Goal: Book appointment/travel/reservation

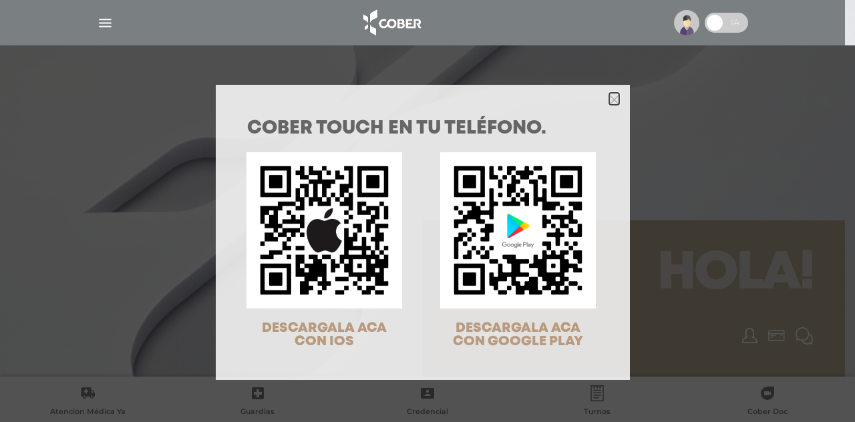
click at [610, 102] on icon "Close" at bounding box center [615, 100] width 10 height 10
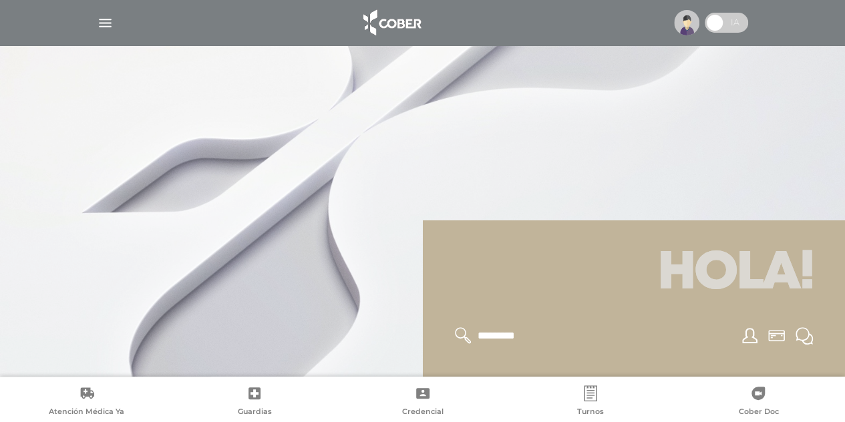
click at [412, 25] on img at bounding box center [391, 23] width 70 height 32
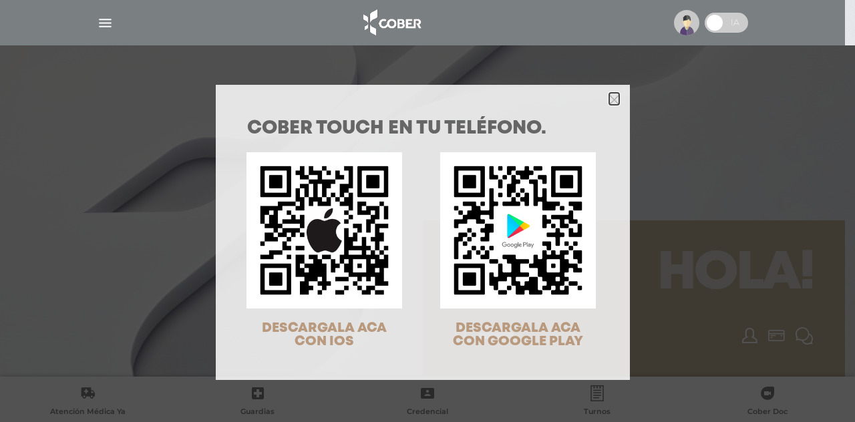
click at [610, 99] on polygon "Close" at bounding box center [615, 100] width 10 height 10
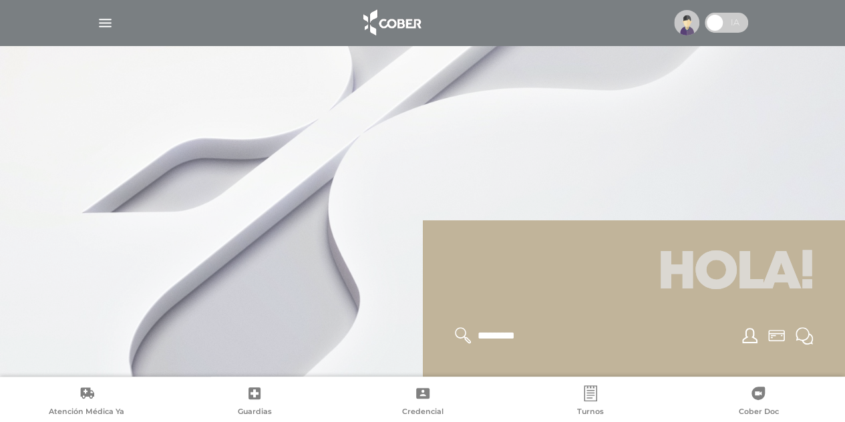
click at [104, 25] on img "button" at bounding box center [105, 23] width 17 height 17
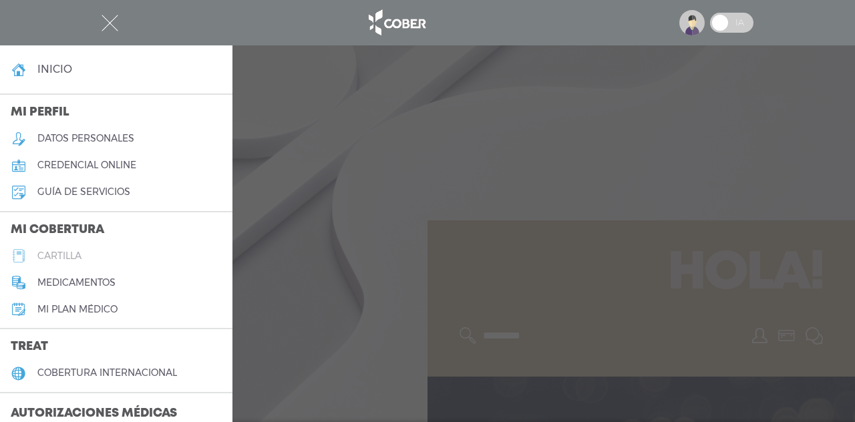
click at [60, 263] on link "cartilla" at bounding box center [116, 256] width 233 height 27
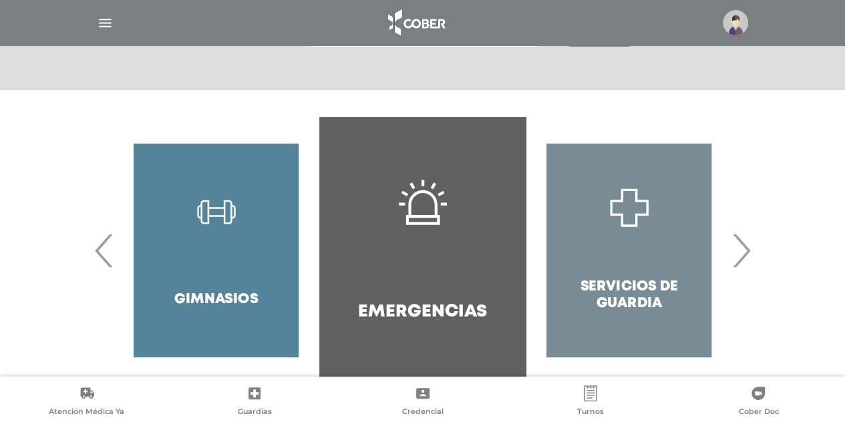
scroll to position [231, 0]
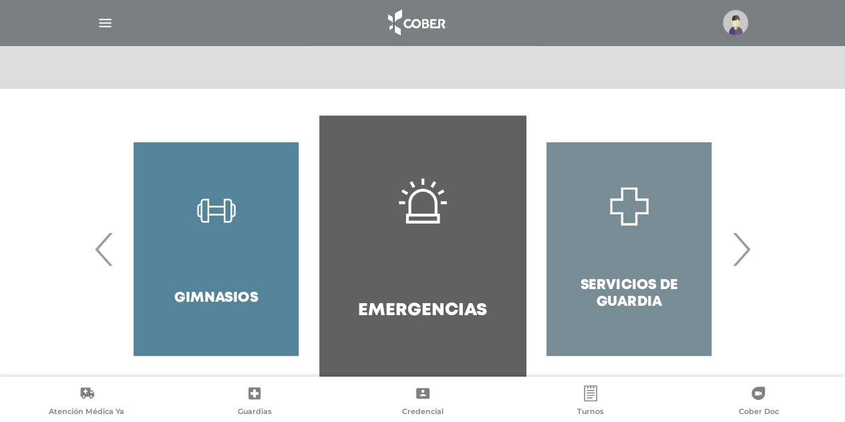
click at [743, 252] on span "›" at bounding box center [741, 249] width 26 height 72
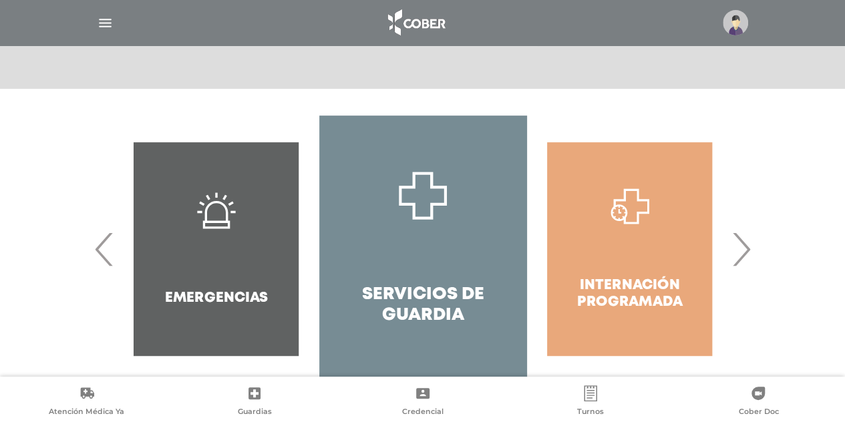
click at [742, 251] on span "›" at bounding box center [741, 249] width 26 height 72
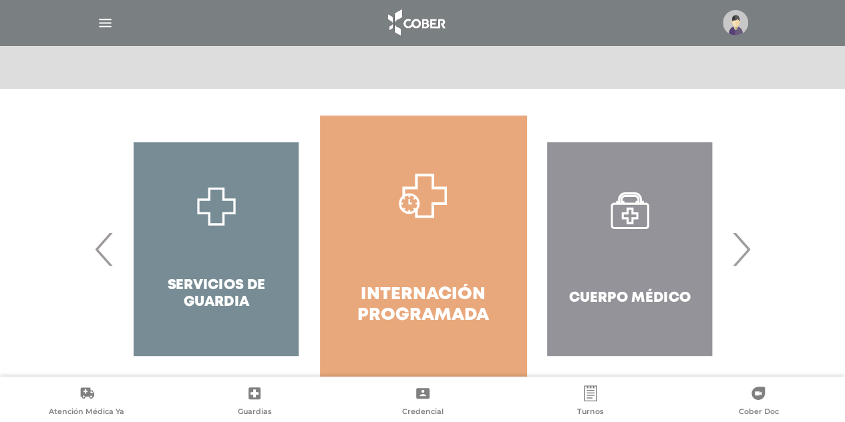
click at [742, 251] on span "›" at bounding box center [741, 249] width 26 height 72
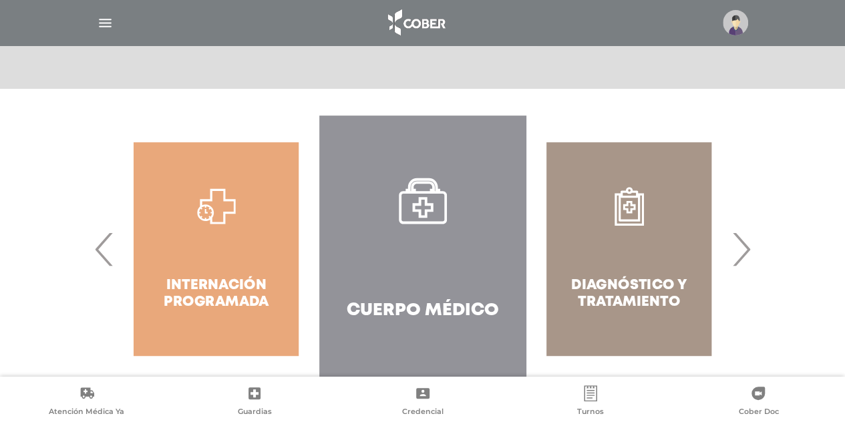
click at [735, 244] on span "›" at bounding box center [741, 249] width 26 height 72
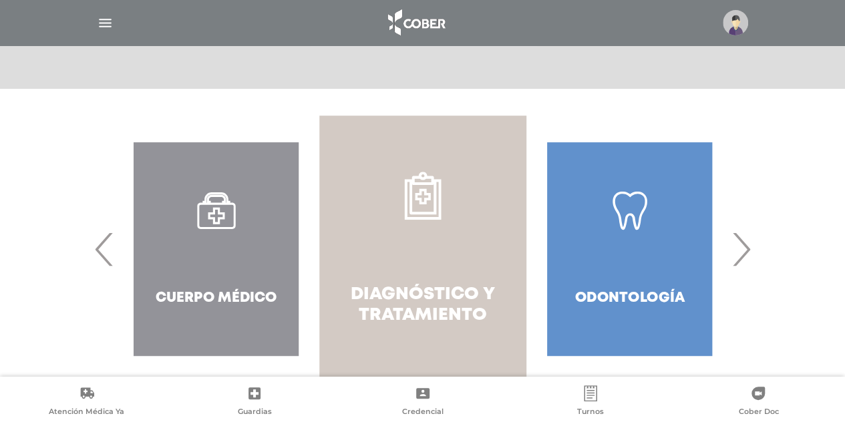
click at [435, 213] on icon at bounding box center [423, 196] width 37 height 48
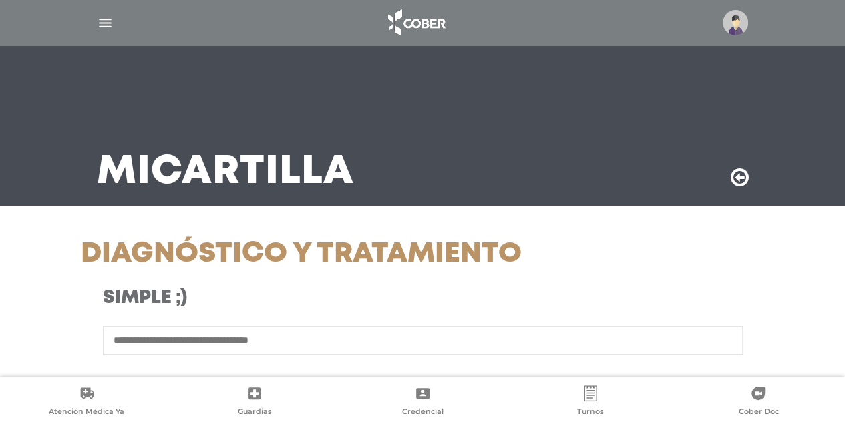
click at [191, 340] on input "text" at bounding box center [423, 340] width 640 height 29
type input "**********"
click at [231, 378] on input "******" at bounding box center [423, 393] width 384 height 31
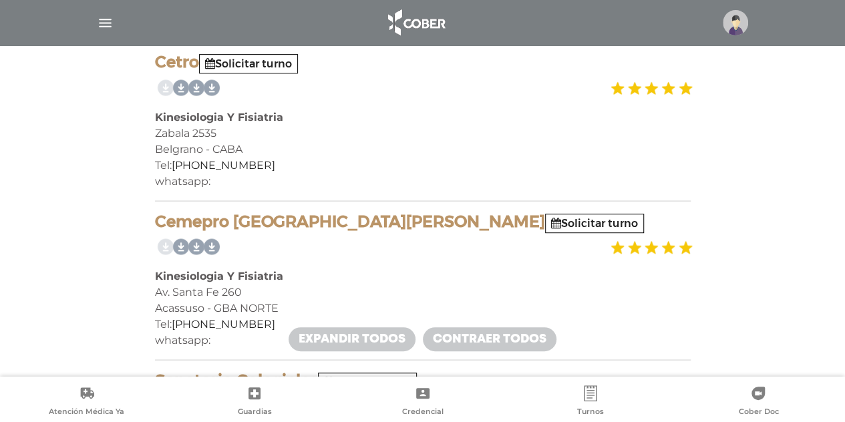
scroll to position [269, 0]
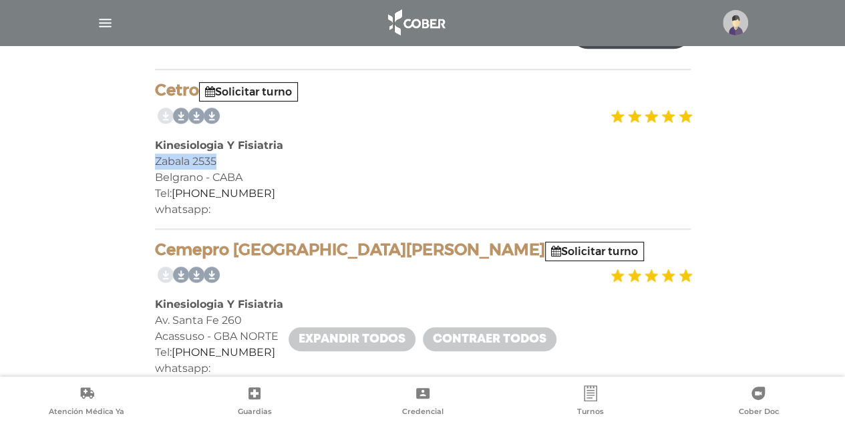
drag, startPoint x: 154, startPoint y: 162, endPoint x: 243, endPoint y: 155, distance: 89.2
click at [243, 155] on div "Zabala 2535" at bounding box center [423, 162] width 536 height 16
click at [241, 157] on div "Zabala 2535" at bounding box center [423, 162] width 536 height 16
drag, startPoint x: 156, startPoint y: 160, endPoint x: 234, endPoint y: 155, distance: 77.7
click at [233, 158] on div "Zabala 2535" at bounding box center [423, 162] width 536 height 16
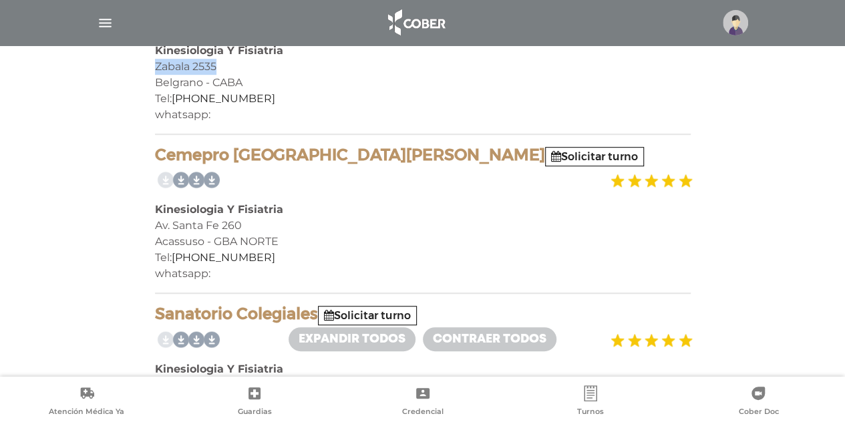
scroll to position [467, 0]
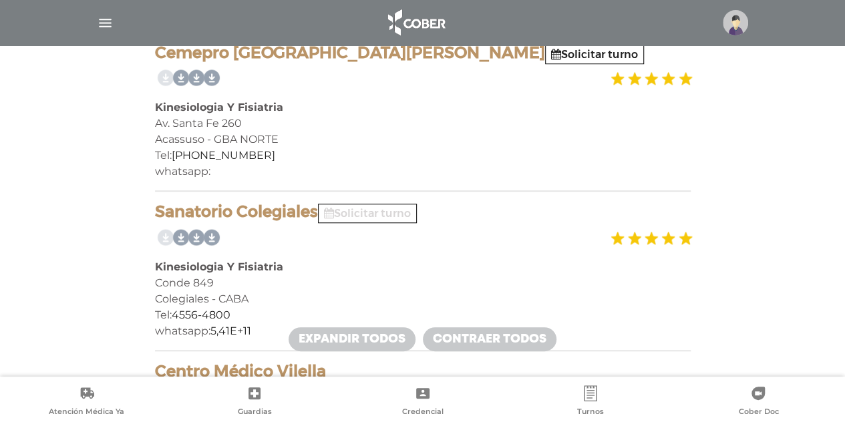
click at [401, 215] on link "Solicitar turno" at bounding box center [367, 213] width 87 height 13
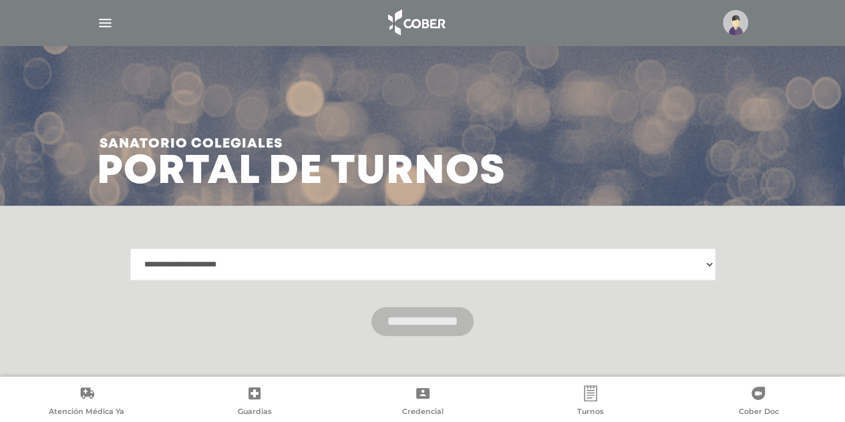
click at [478, 270] on select "**********" at bounding box center [422, 265] width 585 height 32
select select "**********"
click at [130, 249] on select "**********" at bounding box center [422, 265] width 585 height 32
click at [440, 331] on input "**********" at bounding box center [423, 321] width 102 height 29
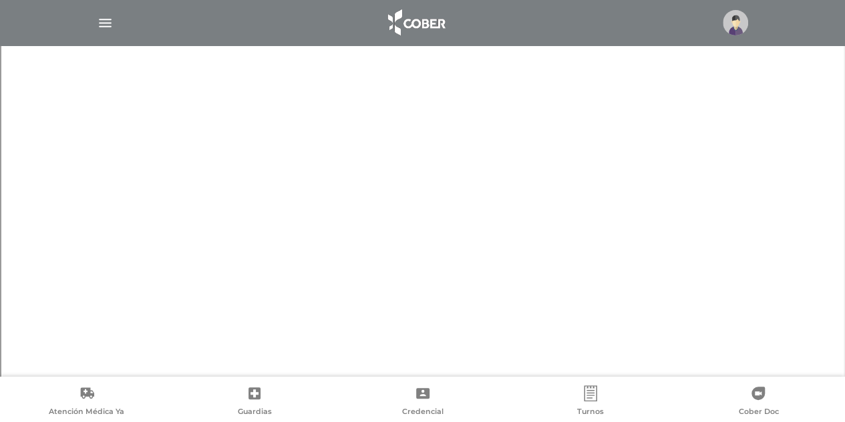
scroll to position [811, 0]
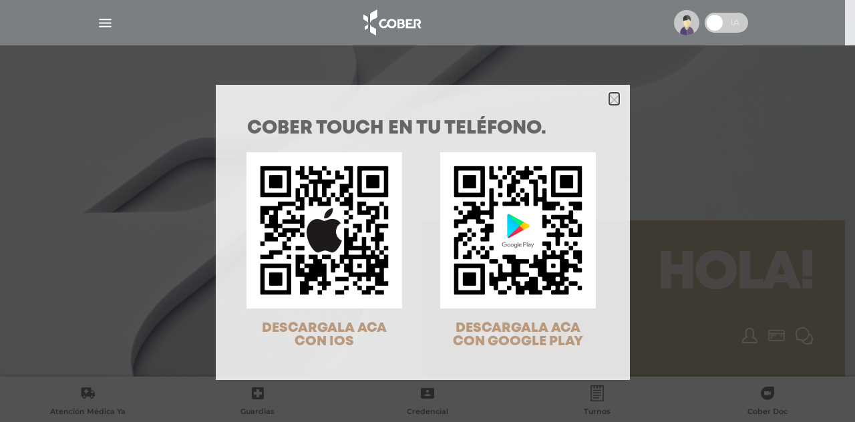
click at [610, 92] on icon "Close" at bounding box center [615, 99] width 10 height 15
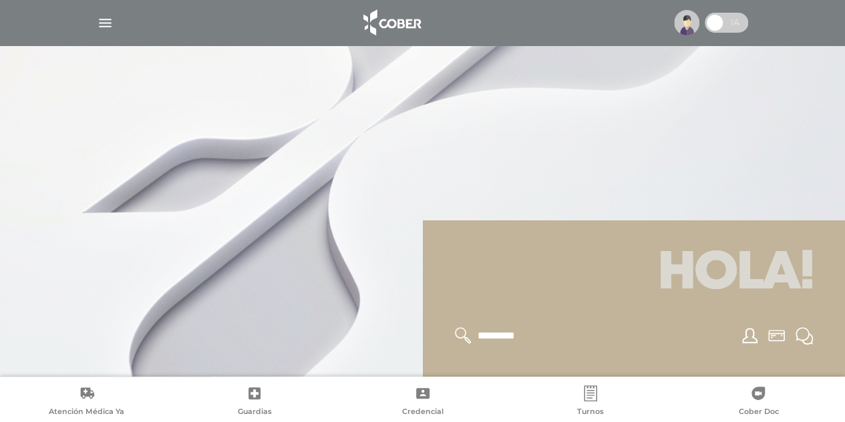
click at [104, 22] on img "button" at bounding box center [105, 23] width 17 height 17
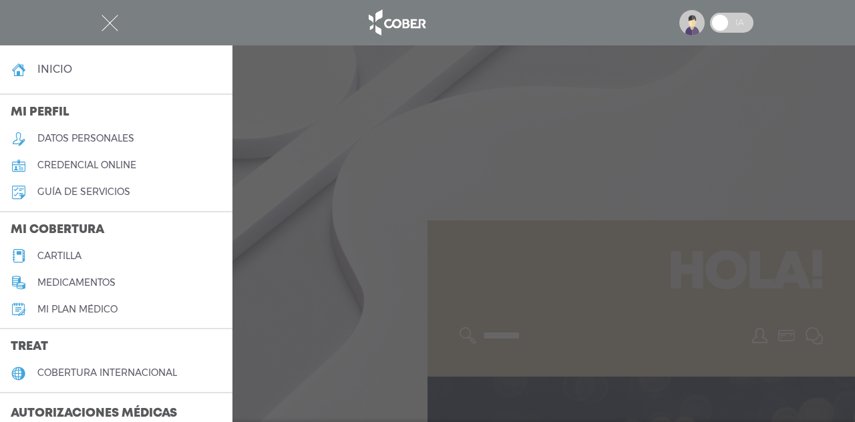
click at [55, 255] on h5 "cartilla" at bounding box center [59, 256] width 44 height 11
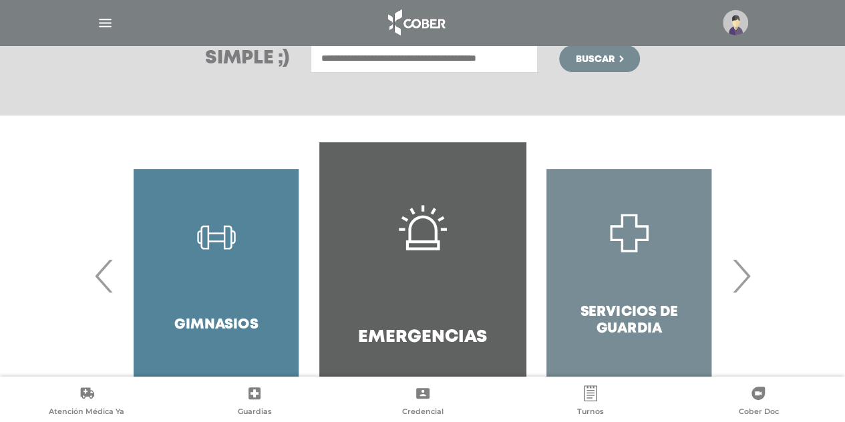
scroll to position [206, 0]
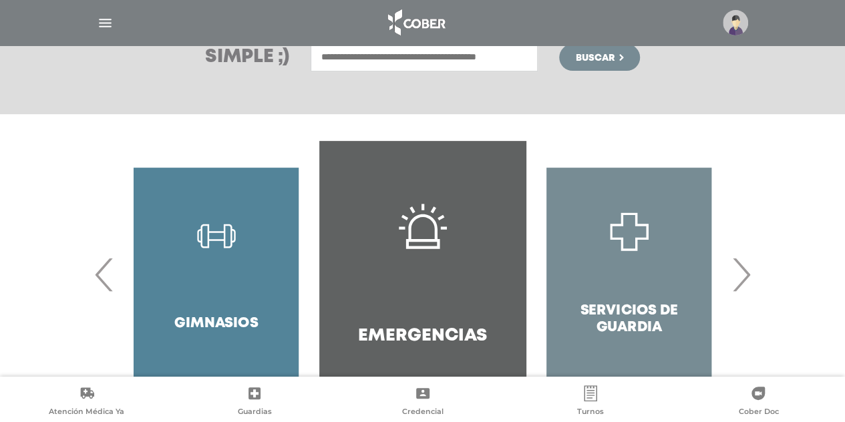
click at [743, 276] on span "›" at bounding box center [741, 275] width 26 height 72
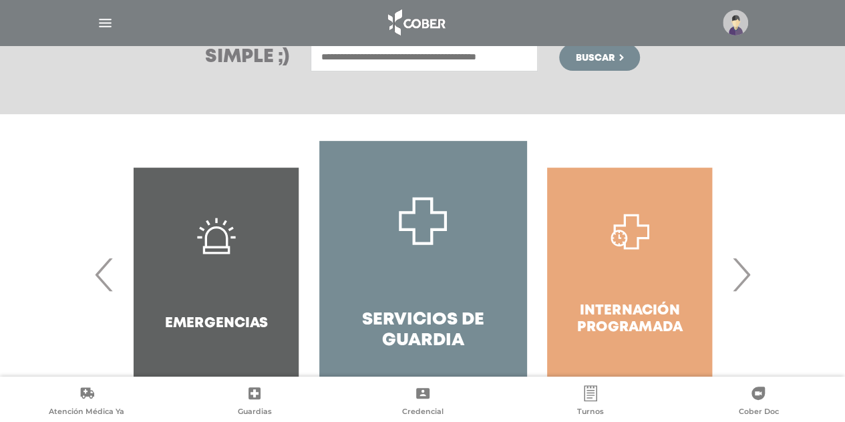
click at [743, 274] on span "›" at bounding box center [741, 275] width 26 height 72
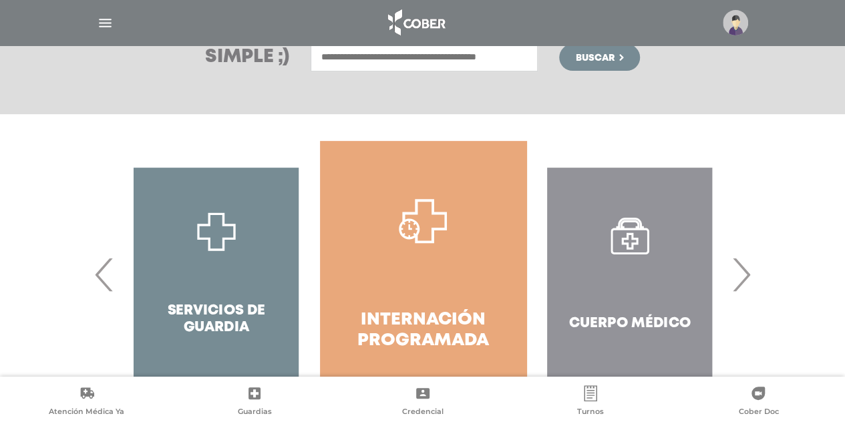
click at [743, 274] on span "›" at bounding box center [741, 275] width 26 height 72
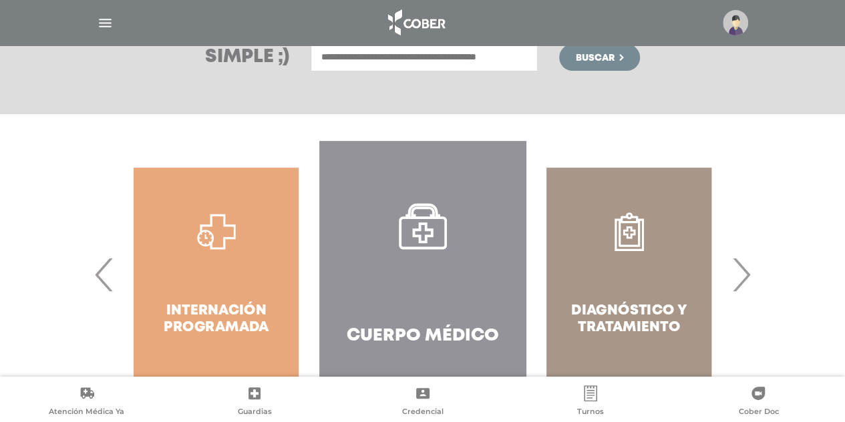
click at [742, 275] on span "›" at bounding box center [741, 275] width 26 height 72
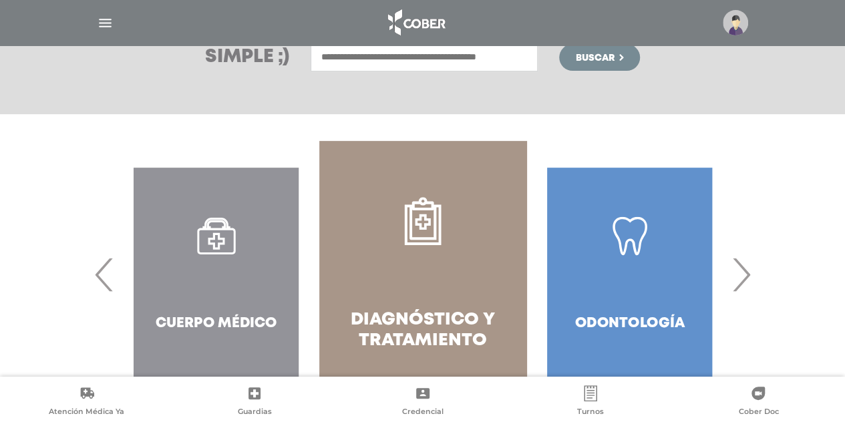
click at [745, 276] on span "›" at bounding box center [741, 275] width 26 height 72
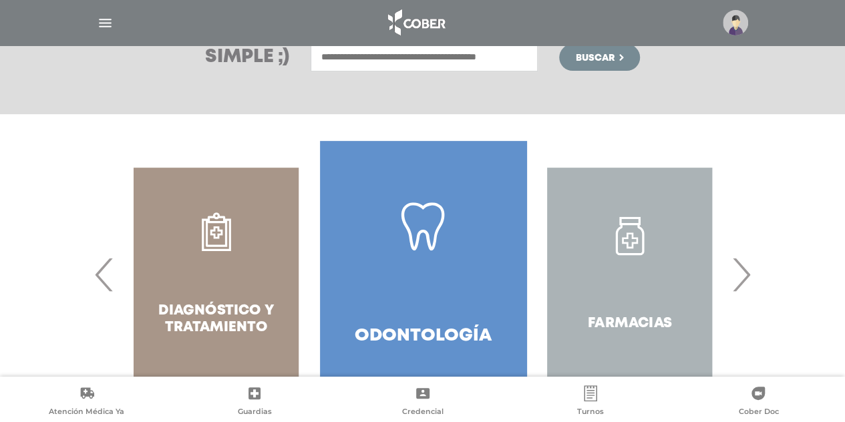
click at [747, 279] on span "›" at bounding box center [741, 275] width 26 height 72
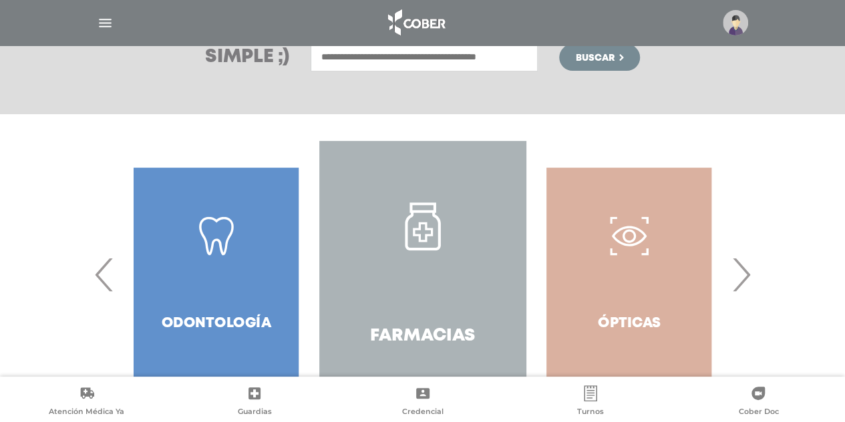
click at [740, 280] on span "›" at bounding box center [741, 275] width 26 height 72
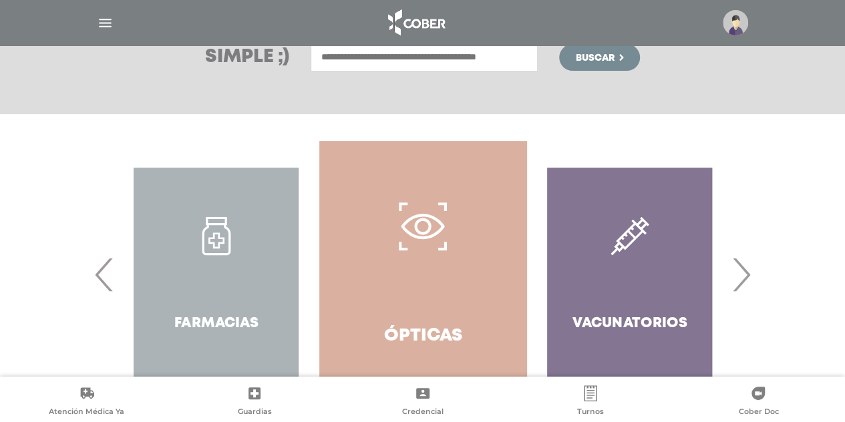
click at [740, 280] on span "›" at bounding box center [741, 275] width 26 height 72
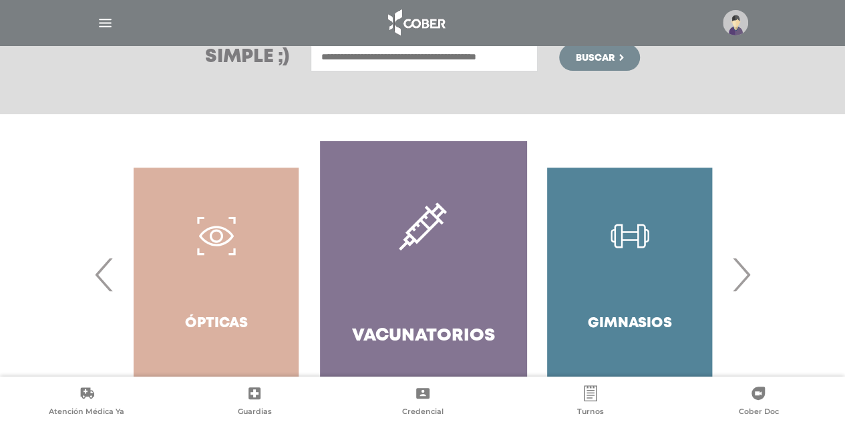
click at [740, 280] on span "›" at bounding box center [741, 275] width 26 height 72
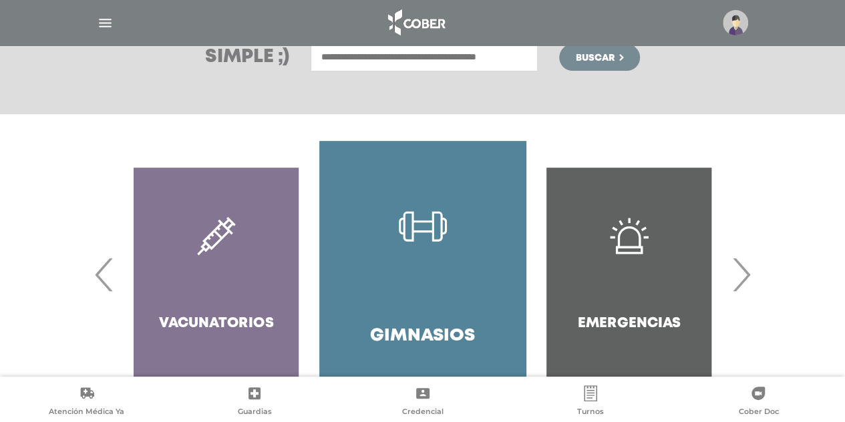
click at [739, 280] on span "›" at bounding box center [741, 275] width 26 height 72
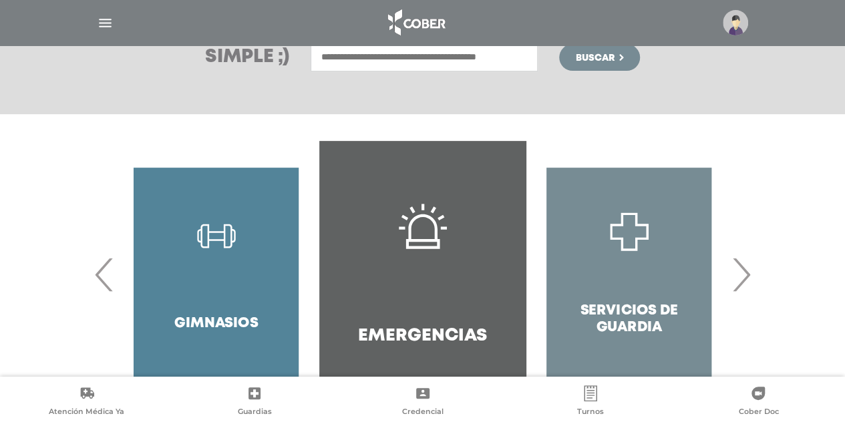
click at [739, 281] on span "›" at bounding box center [741, 275] width 26 height 72
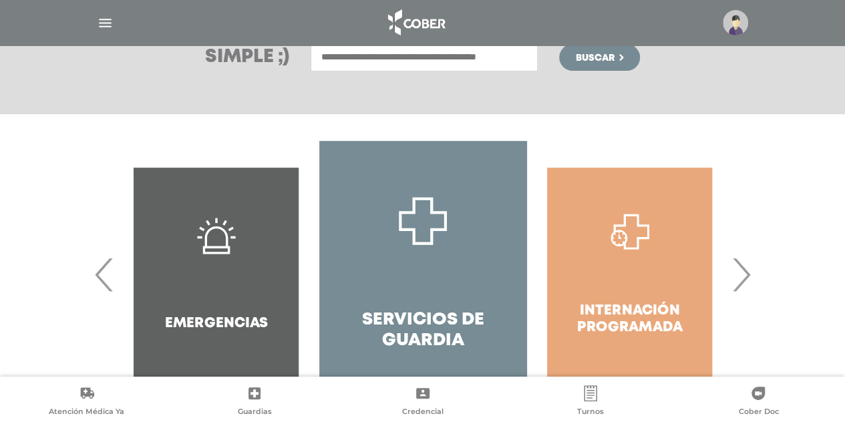
click at [734, 282] on span "›" at bounding box center [741, 275] width 26 height 72
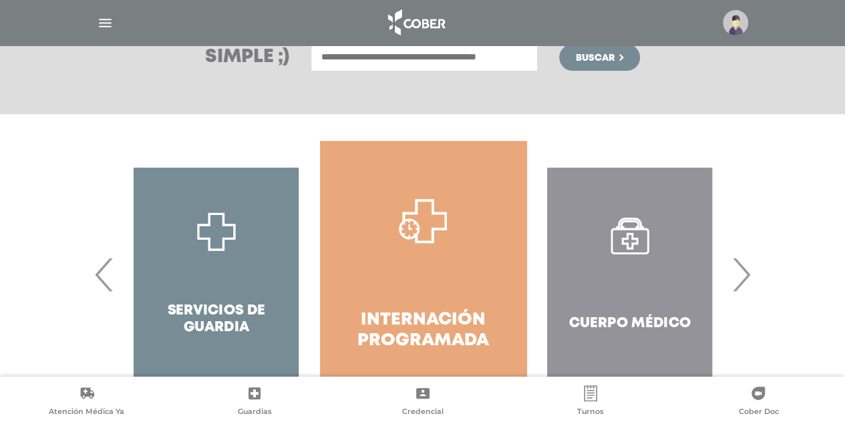
click at [734, 282] on span "›" at bounding box center [741, 275] width 26 height 72
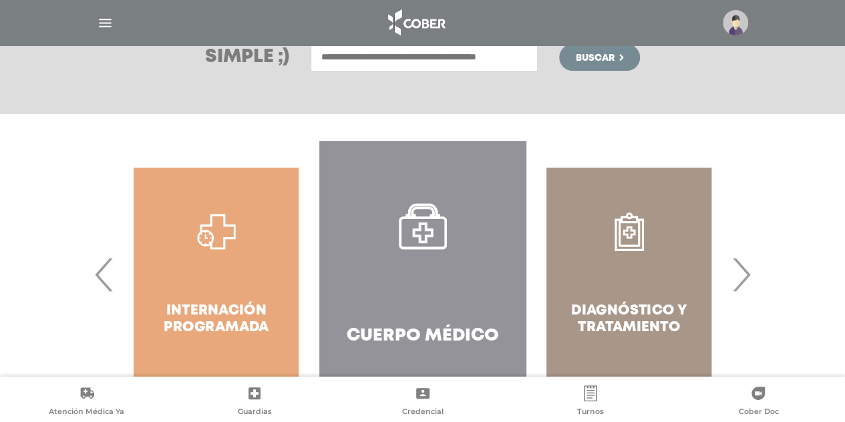
click at [634, 312] on div "Diagnóstico y Tratamiento" at bounding box center [629, 274] width 207 height 267
click at [625, 229] on div "Diagnóstico y Tratamiento" at bounding box center [629, 274] width 207 height 267
click at [631, 242] on div "Diagnóstico y Tratamiento" at bounding box center [629, 274] width 207 height 267
click at [612, 319] on div "Diagnóstico y Tratamiento" at bounding box center [629, 274] width 207 height 267
click at [627, 232] on div "Diagnóstico y Tratamiento" at bounding box center [629, 274] width 207 height 267
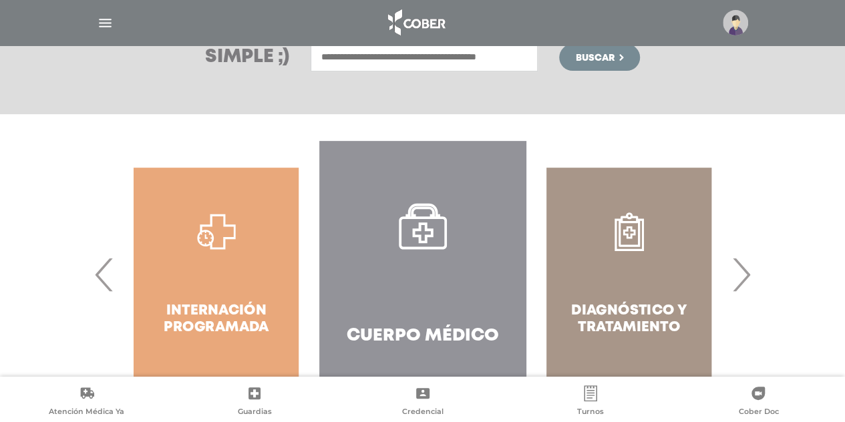
click at [741, 279] on span "›" at bounding box center [741, 275] width 26 height 72
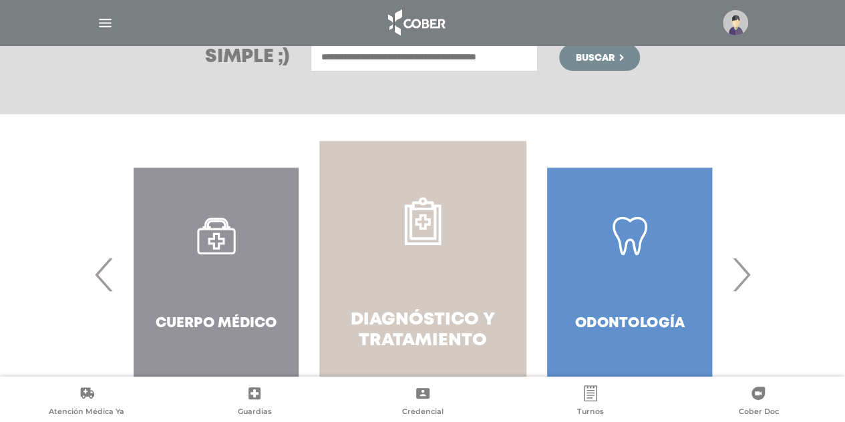
click at [422, 235] on icon at bounding box center [423, 221] width 48 height 48
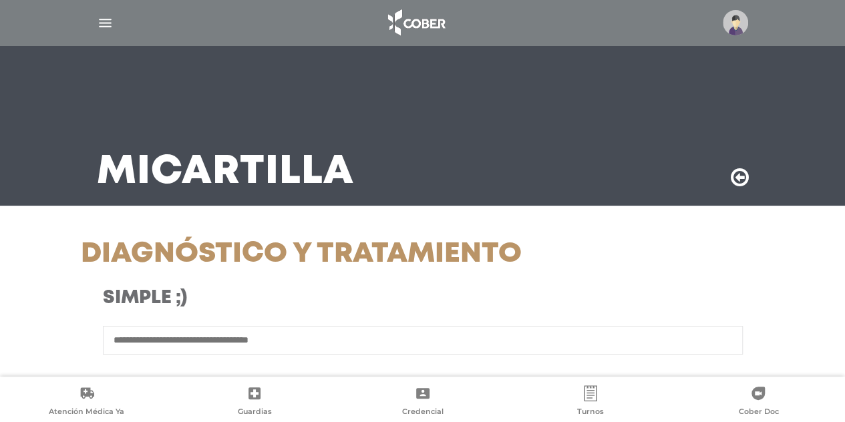
click at [610, 308] on div "Simple ;)" at bounding box center [423, 306] width 704 height 39
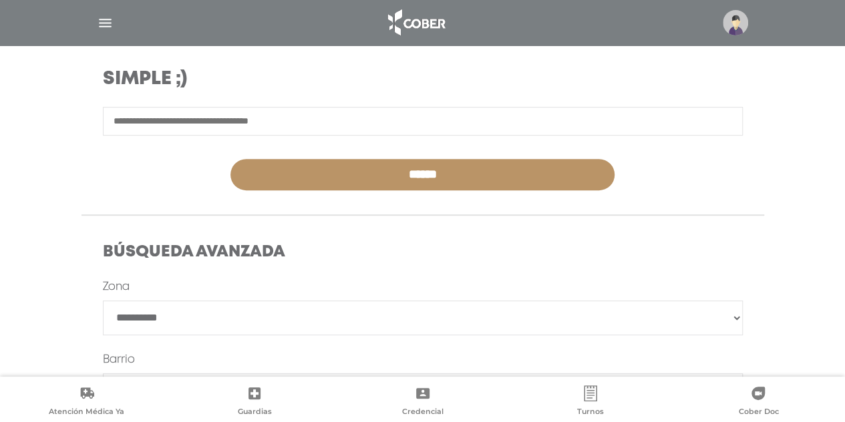
scroll to position [222, 0]
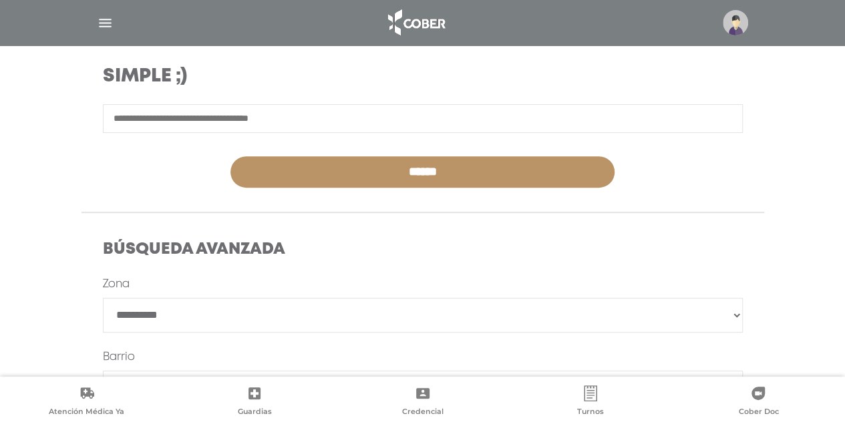
click at [264, 113] on input "text" at bounding box center [423, 118] width 640 height 29
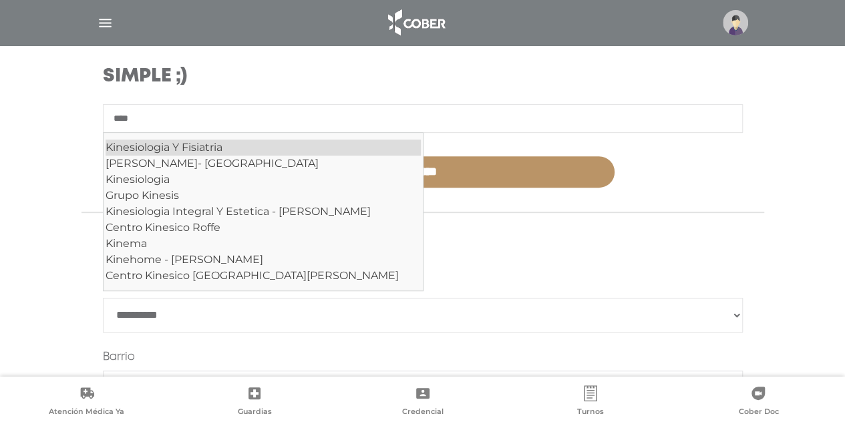
click at [205, 146] on div "Kinesiologia Y Fisiatria" at bounding box center [263, 148] width 315 height 16
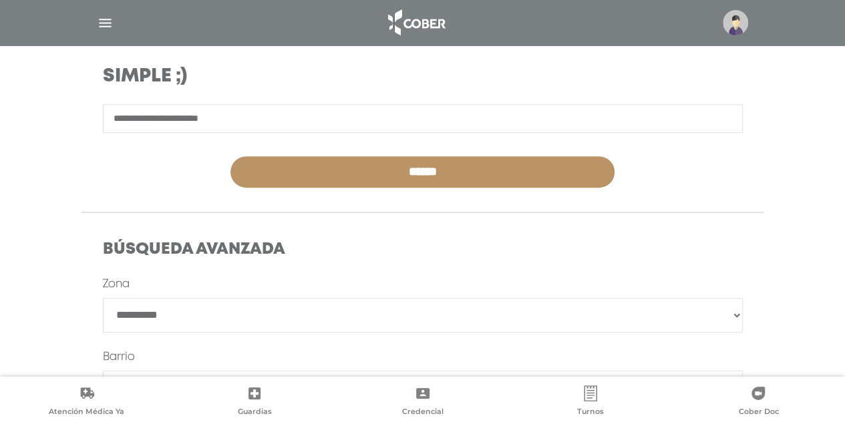
type input "**********"
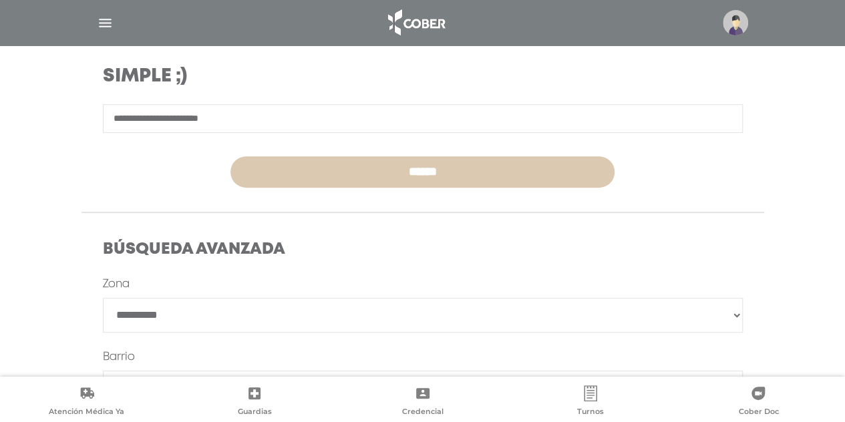
click at [458, 185] on input "******" at bounding box center [423, 171] width 384 height 31
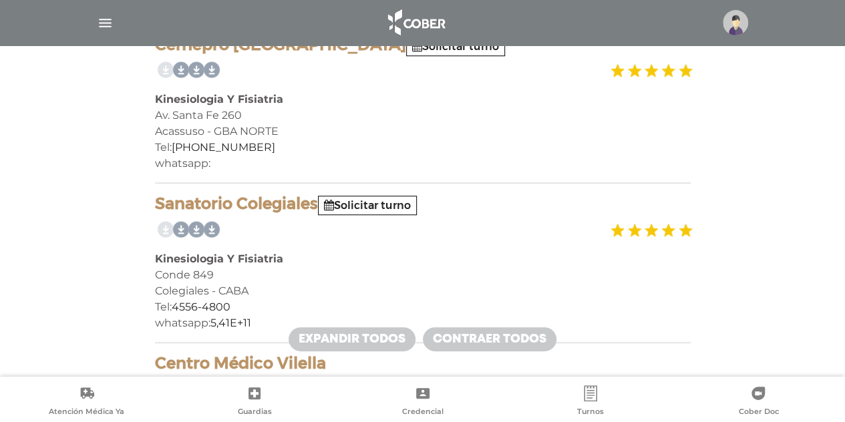
scroll to position [572, 0]
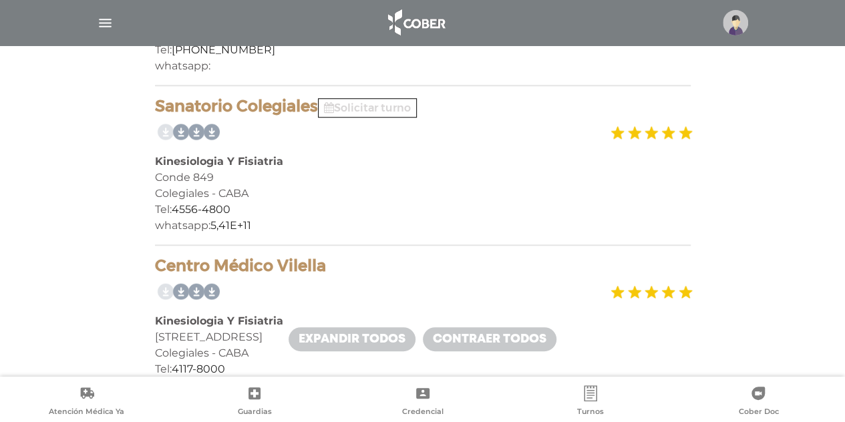
click at [352, 105] on link "Solicitar turno" at bounding box center [367, 108] width 87 height 13
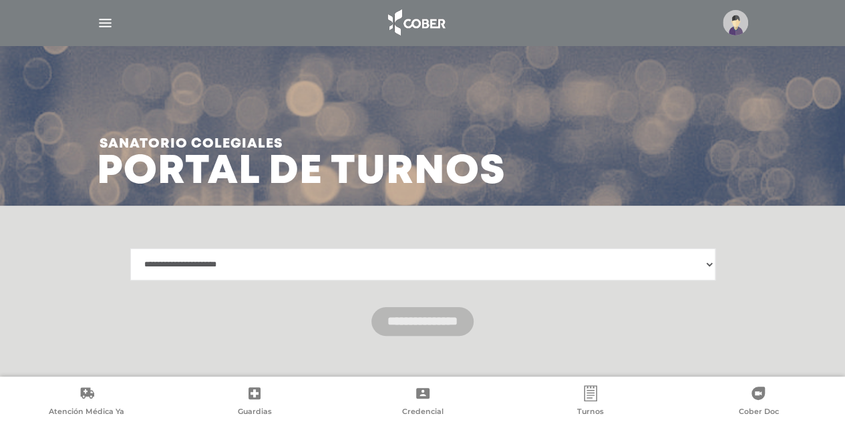
click at [348, 269] on select "**********" at bounding box center [422, 265] width 585 height 32
select select "**********"
click at [130, 249] on select "**********" at bounding box center [422, 265] width 585 height 32
click at [467, 325] on input "**********" at bounding box center [423, 321] width 102 height 29
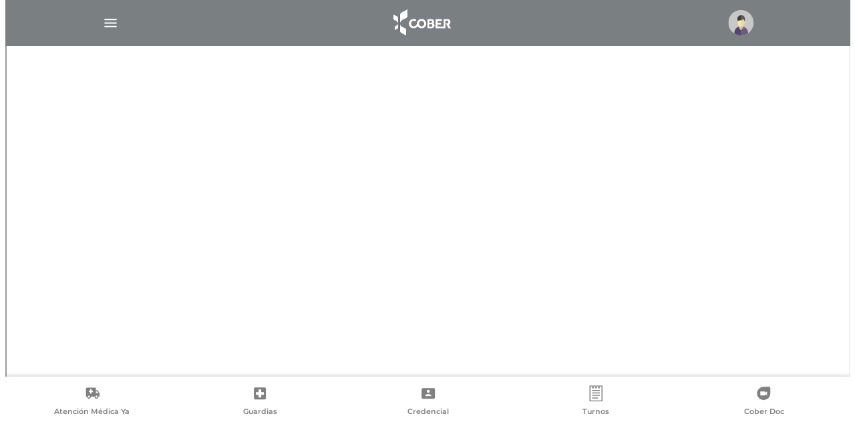
scroll to position [452, 0]
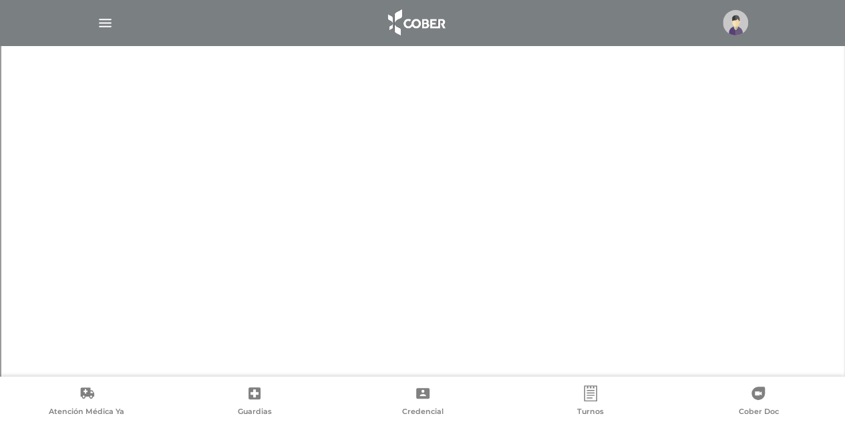
click at [105, 25] on img "button" at bounding box center [105, 23] width 17 height 17
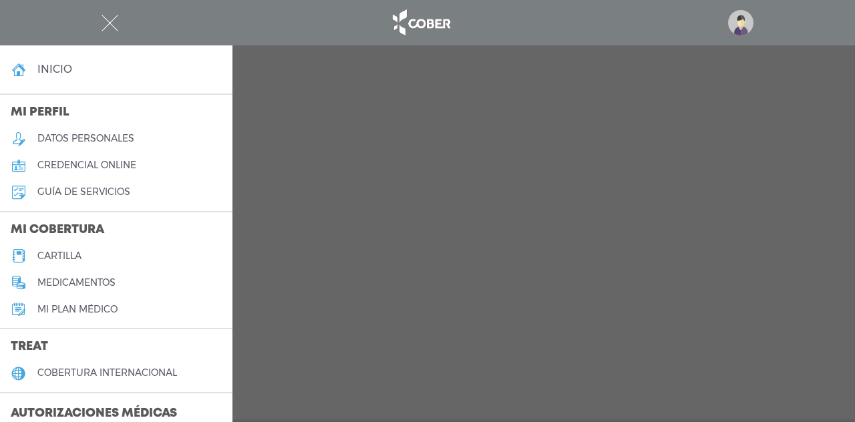
click at [742, 19] on img at bounding box center [740, 22] width 25 height 25
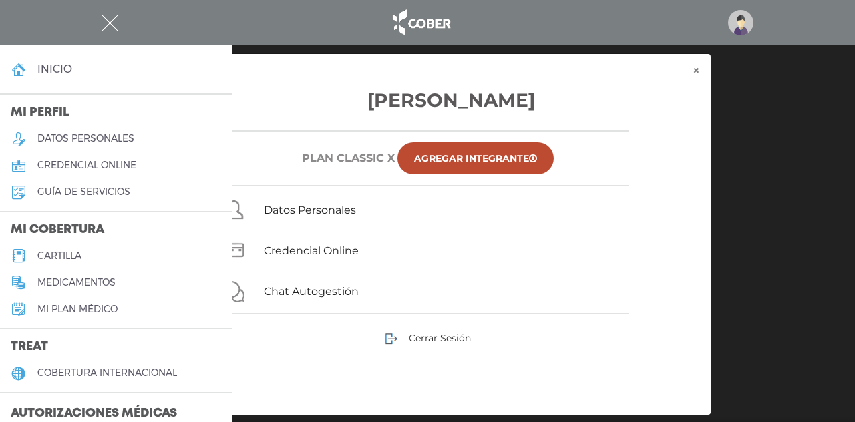
click at [531, 239] on div "Credencial Online" at bounding box center [439, 248] width 385 height 21
click at [335, 292] on link "Chat Autogestión" at bounding box center [311, 291] width 95 height 13
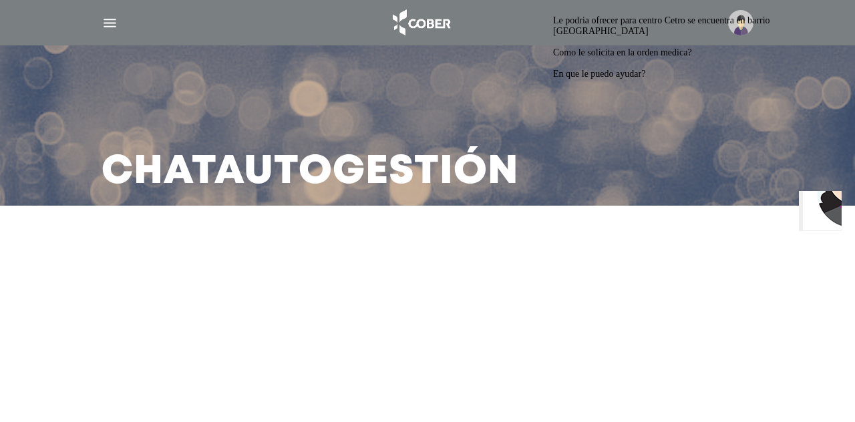
click at [672, 36] on span "Le podria ofrecer para centro Cetro se encuentra en barrio [GEOGRAPHIC_DATA]" at bounding box center [661, 25] width 217 height 21
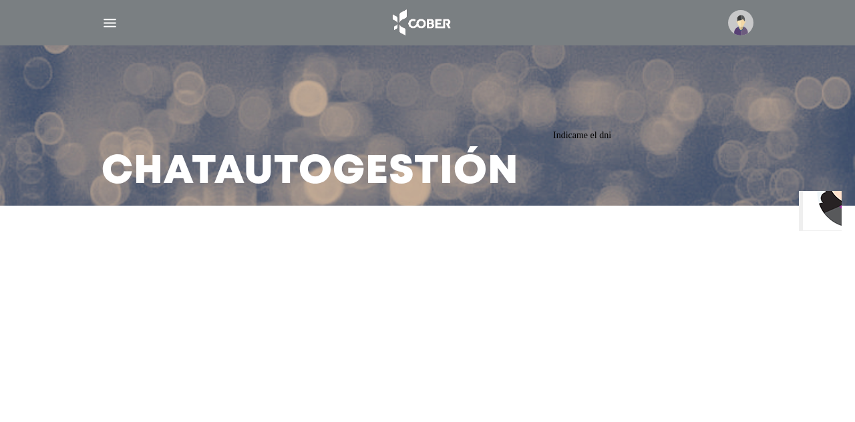
click at [678, 141] on div "Indicame el dni" at bounding box center [673, 135] width 241 height 11
click at [751, 31] on div "Le confirmo el turno del 25/9?" at bounding box center [673, 25] width 241 height 11
